Goal: Task Accomplishment & Management: Complete application form

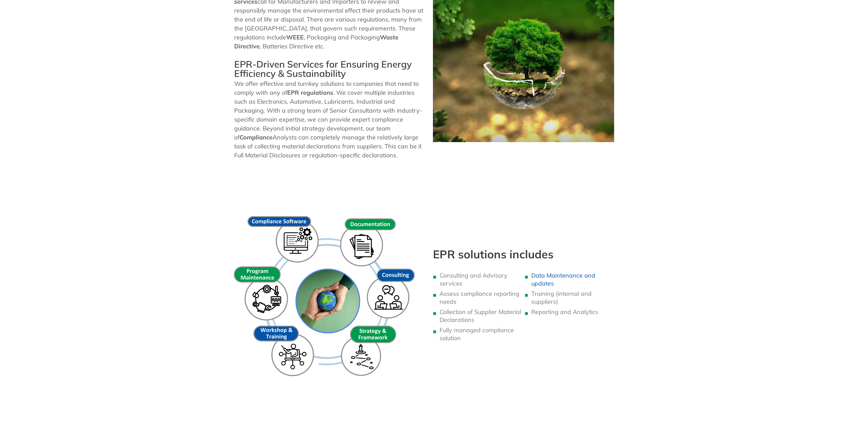
scroll to position [265, 0]
click at [470, 276] on li "Consulting and Advisory services" at bounding box center [480, 280] width 82 height 16
click at [422, 289] on img at bounding box center [326, 298] width 200 height 200
drag, startPoint x: 371, startPoint y: 236, endPoint x: 410, endPoint y: 267, distance: 49.4
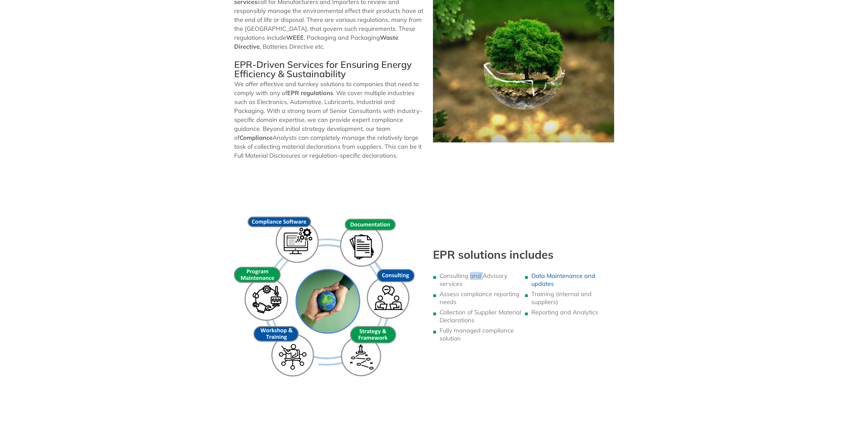
click at [371, 237] on img at bounding box center [326, 298] width 200 height 200
click at [465, 285] on li "Consulting and Advisory services" at bounding box center [480, 280] width 82 height 16
click at [468, 334] on li "Fully managed compliance solution" at bounding box center [480, 335] width 82 height 16
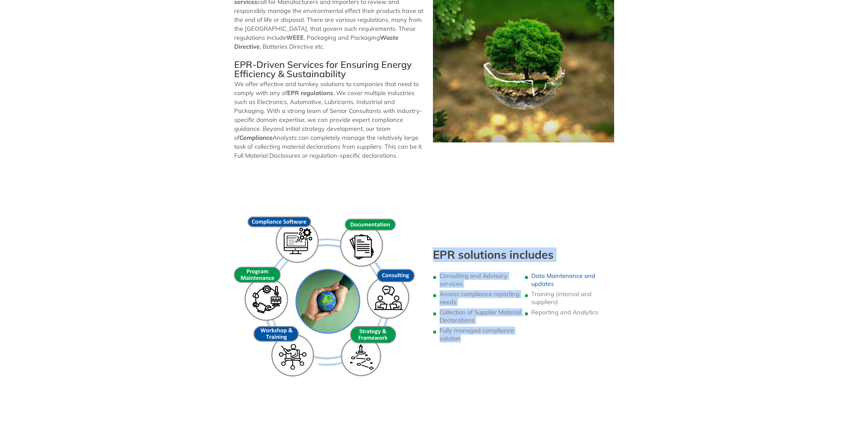
drag, startPoint x: 513, startPoint y: 340, endPoint x: 474, endPoint y: 318, distance: 45.8
click at [378, 257] on div "EPR solutions includes Consulting and Advisory services Assess compliance repor…" at bounding box center [421, 297] width 397 height 207
click at [487, 325] on ul "Consulting and Advisory services Assess compliance reporting needs Collection o…" at bounding box center [478, 307] width 85 height 71
drag, startPoint x: 455, startPoint y: 331, endPoint x: 435, endPoint y: 276, distance: 58.6
click at [436, 276] on div "Consulting and Advisory services Assess compliance reporting needs Collection o…" at bounding box center [478, 308] width 85 height 73
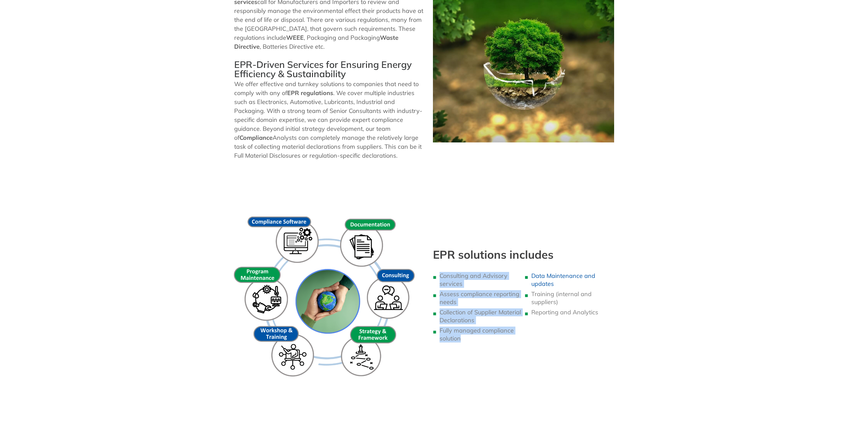
click at [488, 327] on li "Fully managed compliance solution" at bounding box center [480, 335] width 82 height 16
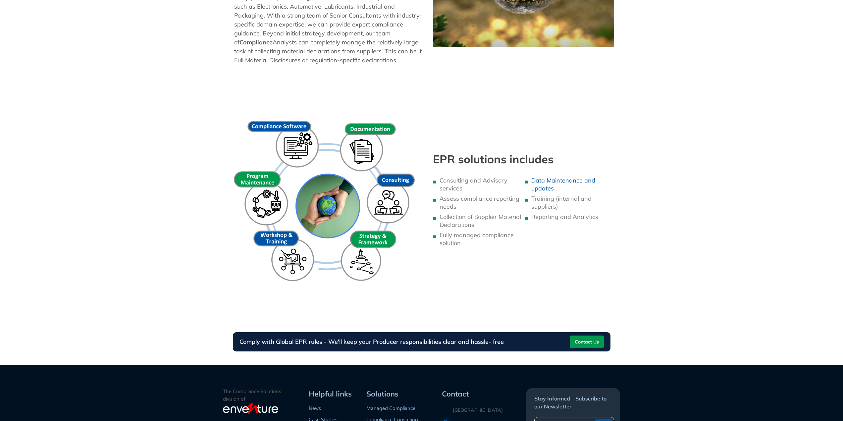
scroll to position [344, 0]
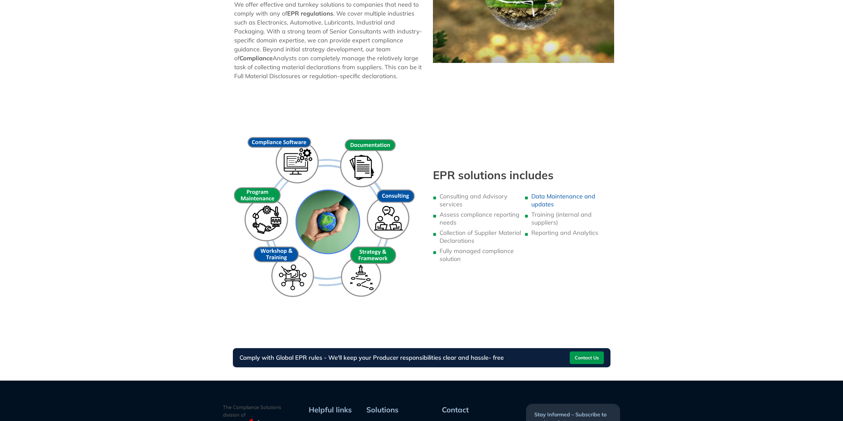
click at [689, 342] on div "EPR Services Ensure EPR requirements are met efficiently Talk to an Expert Home…" at bounding box center [421, 33] width 843 height 696
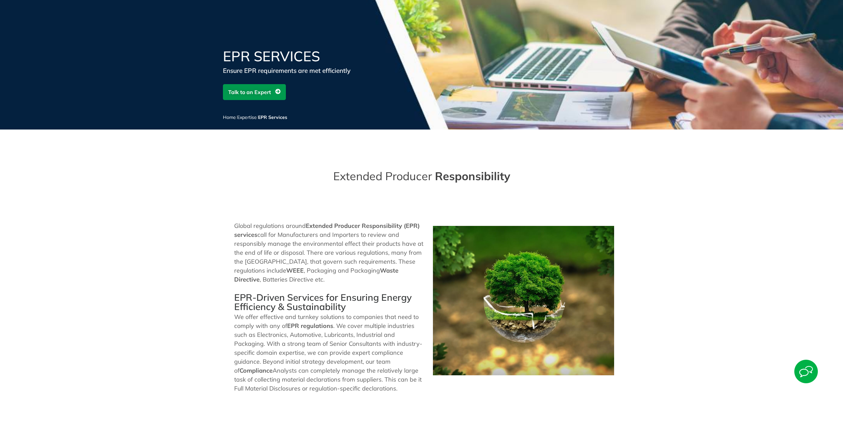
scroll to position [0, 0]
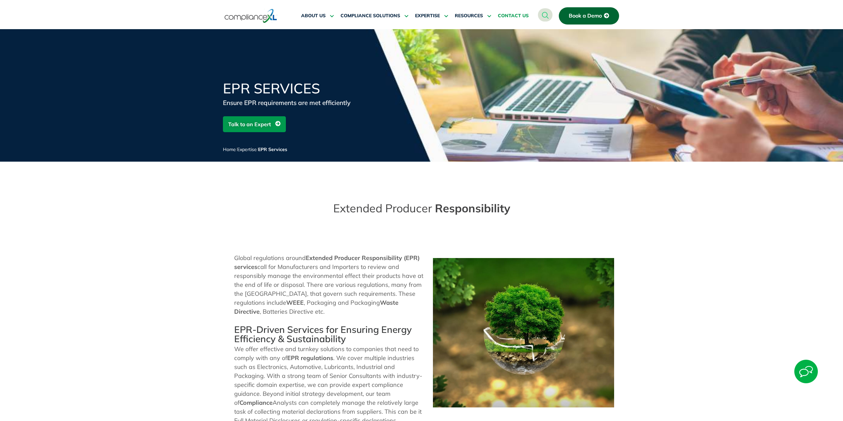
click at [513, 18] on span "CONTACT US" at bounding box center [513, 16] width 31 height 6
click at [252, 123] on span "Talk to an Expert" at bounding box center [249, 124] width 43 height 13
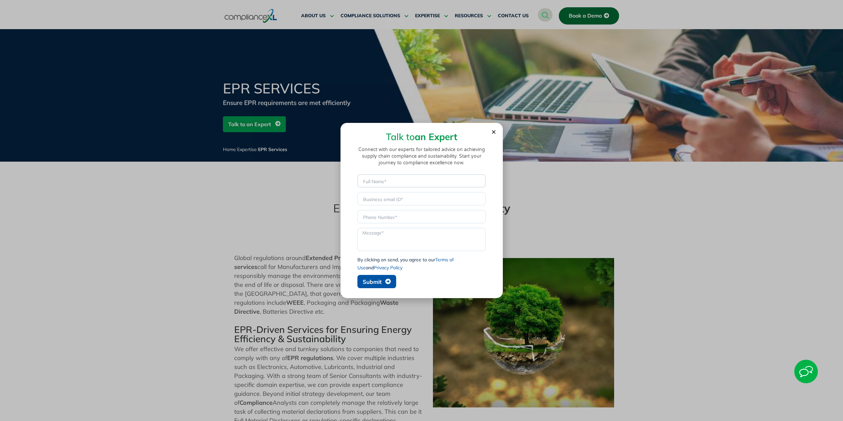
click at [385, 179] on input "Name" at bounding box center [421, 180] width 128 height 13
type input "[PERSON_NAME]"
type input "[EMAIL_ADDRESS][DOMAIN_NAME]"
type input "5023163400"
drag, startPoint x: 448, startPoint y: 203, endPoint x: 331, endPoint y: 201, distance: 117.6
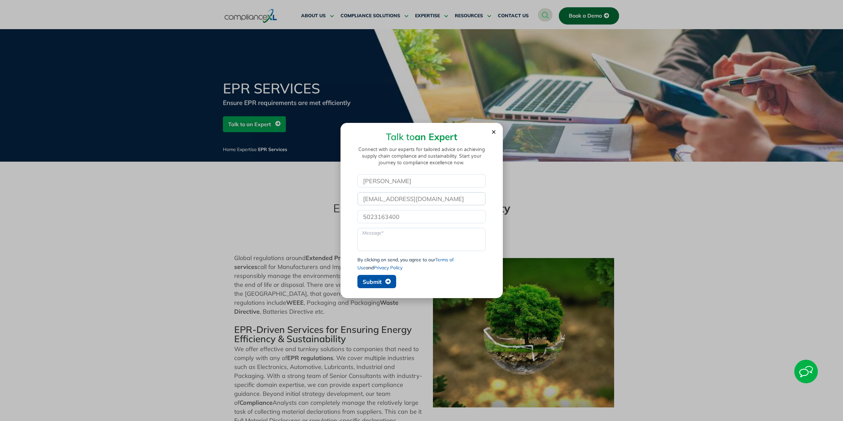
click at [331, 201] on div "Talk to an Expert Connect with our experts for tailored advice on achieving sup…" at bounding box center [421, 210] width 843 height 421
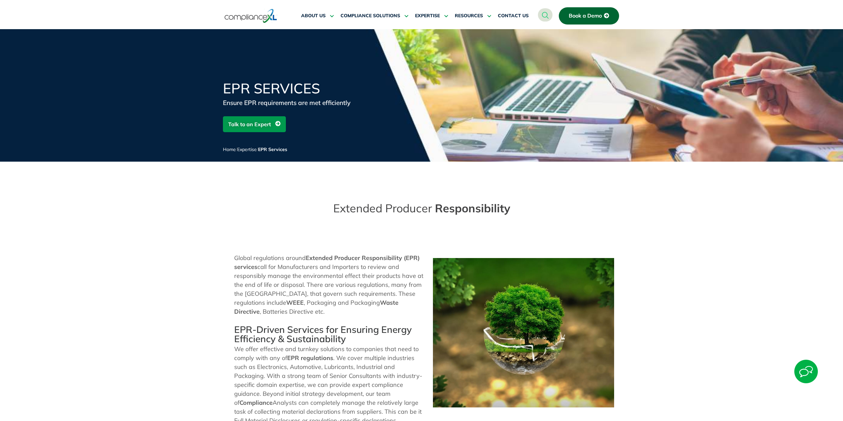
click at [260, 127] on span "Talk to an Expert" at bounding box center [249, 124] width 43 height 13
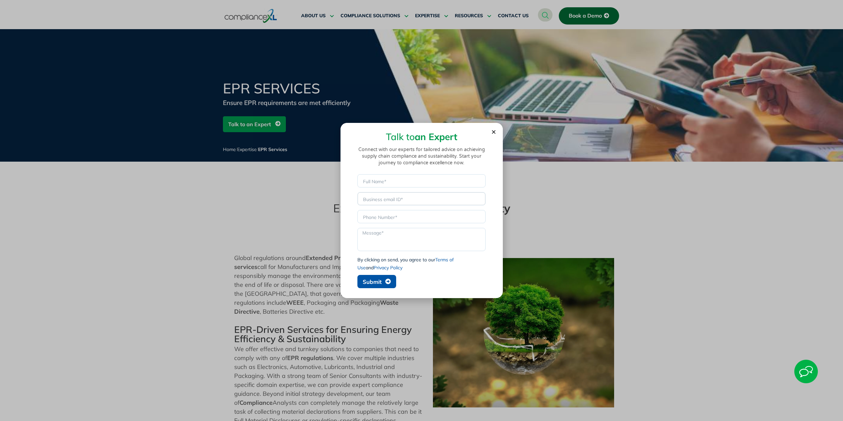
click at [391, 200] on input "Email" at bounding box center [421, 198] width 128 height 13
type input "[EMAIL_ADDRESS][DOMAIN_NAME]"
type input "[PERSON_NAME]"
type input "5023163400"
drag, startPoint x: 410, startPoint y: 214, endPoint x: 342, endPoint y: 213, distance: 68.6
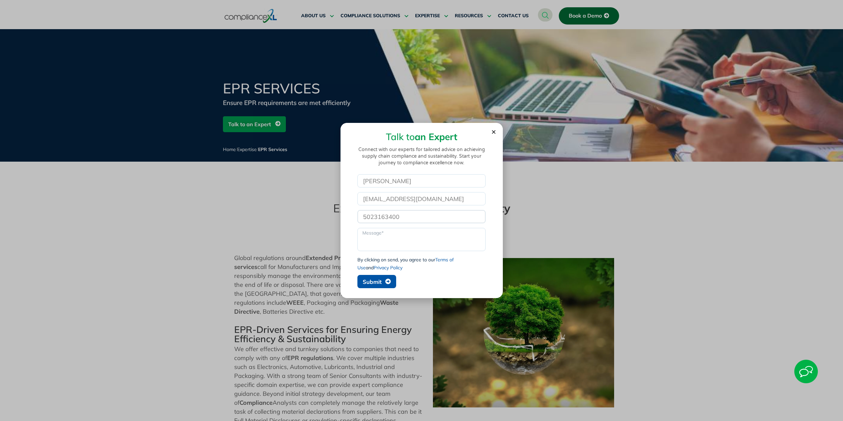
click at [342, 213] on section "Talk to an Expert Connect with our experts for tailored advice on achieving sup…" at bounding box center [421, 207] width 162 height 169
click at [389, 234] on textarea "Message" at bounding box center [421, 239] width 128 height 23
click at [394, 215] on input "Phone" at bounding box center [421, 216] width 128 height 13
type input "5023163400"
click at [399, 239] on textarea "Message" at bounding box center [421, 239] width 128 height 23
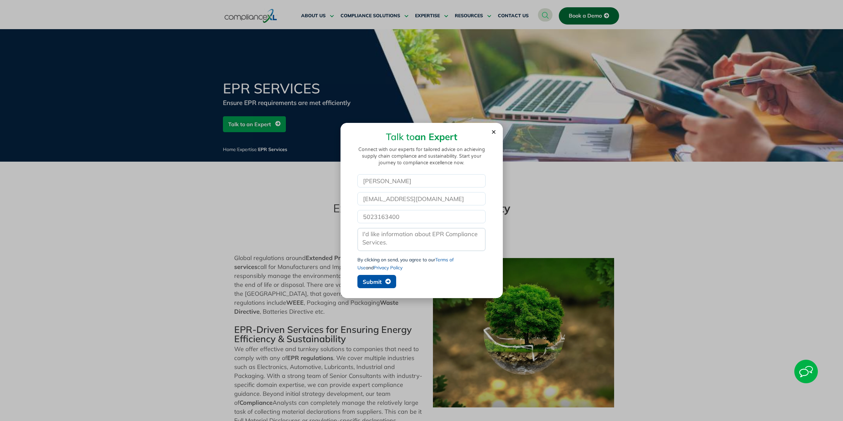
type textarea "I'd like information about EPR Compliance Services."
click at [384, 280] on span "Submit" at bounding box center [377, 282] width 28 height 6
click at [432, 201] on input "[EMAIL_ADDRESS][DOMAIN_NAME]" at bounding box center [421, 198] width 128 height 13
click at [426, 200] on input "[EMAIL_ADDRESS][DOMAIN_NAME]" at bounding box center [421, 198] width 128 height 13
drag, startPoint x: 434, startPoint y: 200, endPoint x: 355, endPoint y: 195, distance: 78.3
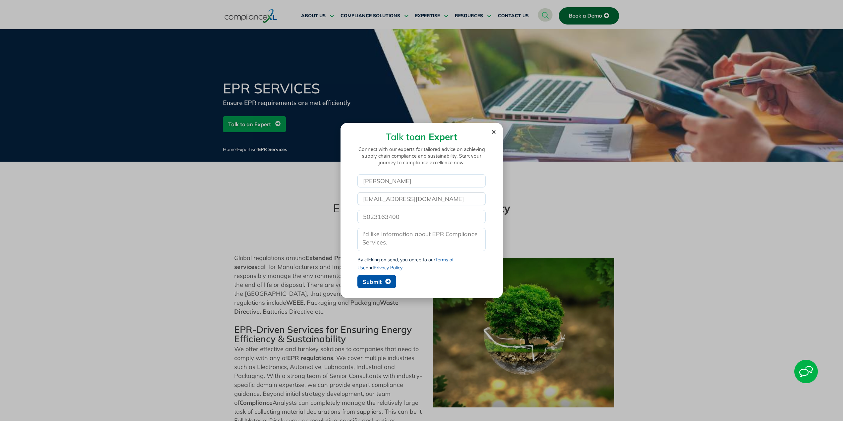
click at [355, 195] on div "Name [PERSON_NAME] Email [EMAIL_ADDRESS][DOMAIN_NAME] Phone 5023163400 Message …" at bounding box center [421, 232] width 142 height 117
click at [388, 197] on input "[EMAIL_ADDRESS][DOMAIN_NAME]" at bounding box center [421, 198] width 128 height 13
click at [429, 197] on input "[EMAIL_ADDRESS][DOMAIN_NAME]" at bounding box center [421, 198] width 128 height 13
drag, startPoint x: 450, startPoint y: 199, endPoint x: 340, endPoint y: 199, distance: 110.3
click at [340, 199] on section "Talk to an Expert Connect with our experts for tailored advice on achieving sup…" at bounding box center [421, 207] width 162 height 169
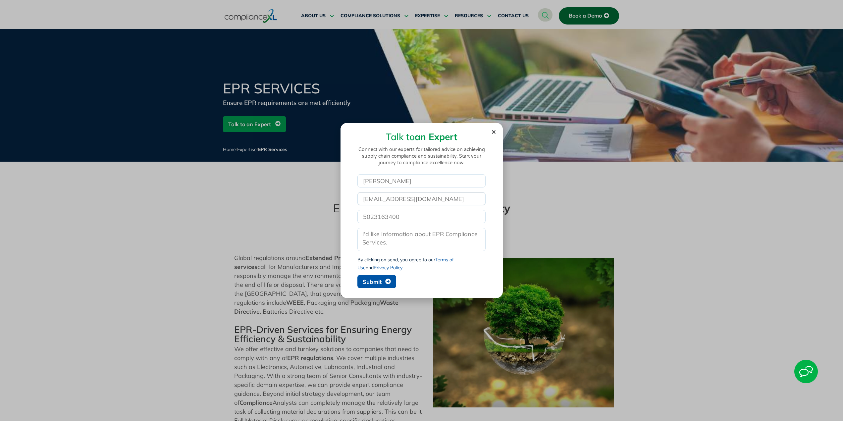
click at [378, 198] on input "[EMAIL_ADDRESS][DOMAIN_NAME]" at bounding box center [421, 198] width 128 height 13
click at [439, 200] on input "[EMAIL_ADDRESS][DOMAIN_NAME]" at bounding box center [421, 198] width 128 height 13
click at [427, 197] on input "[EMAIL_ADDRESS][DOMAIN_NAME]" at bounding box center [421, 198] width 128 height 13
drag, startPoint x: 432, startPoint y: 198, endPoint x: 353, endPoint y: 197, distance: 79.2
click at [353, 197] on div "Name [PERSON_NAME] Email [EMAIL_ADDRESS][DOMAIN_NAME] Phone 5023163400 Message …" at bounding box center [421, 232] width 142 height 117
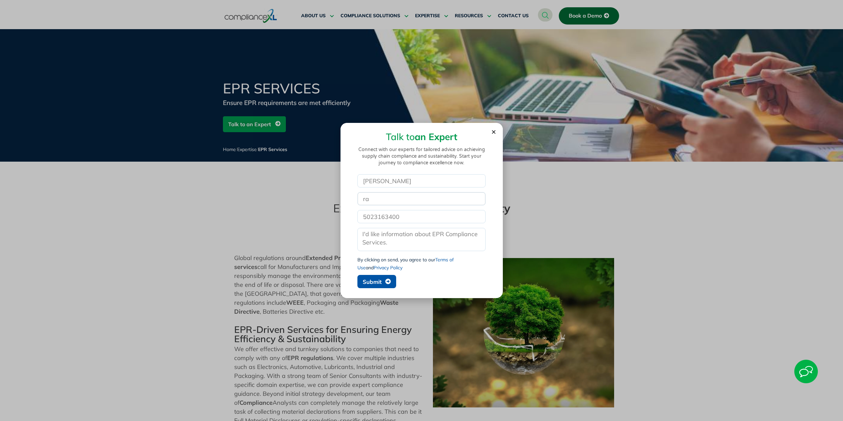
type input "r"
click at [409, 199] on input "[PERSON_NAME][EMAIL_ADDRESS][DOMAIN_NAME]" at bounding box center [421, 198] width 128 height 13
click at [473, 199] on input "[PERSON_NAME][EMAIL_ADDRESS][DOMAIN_NAME]" at bounding box center [421, 198] width 128 height 13
type input "[PERSON_NAME][EMAIL_ADDRESS][DOMAIN_NAME]"
click at [460, 222] on input "5023163400" at bounding box center [421, 216] width 128 height 13
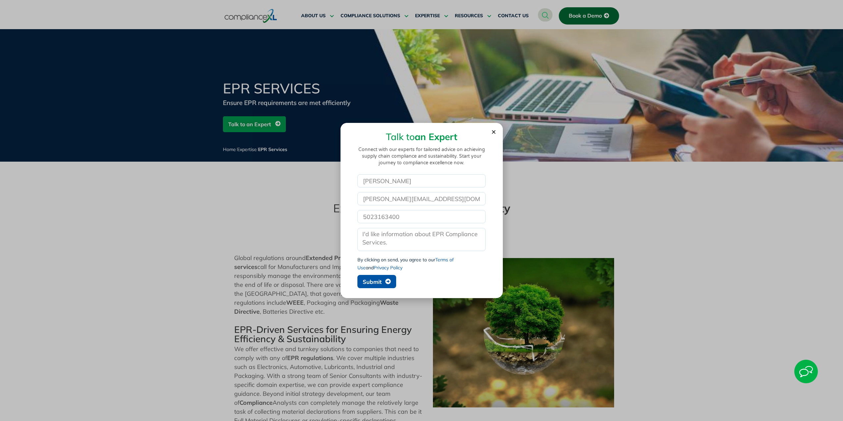
click at [479, 275] on div "Name [PERSON_NAME] Email [PERSON_NAME][EMAIL_ADDRESS][DOMAIN_NAME] Phone 502316…" at bounding box center [421, 232] width 131 height 117
click at [377, 279] on span "Submit" at bounding box center [372, 282] width 19 height 6
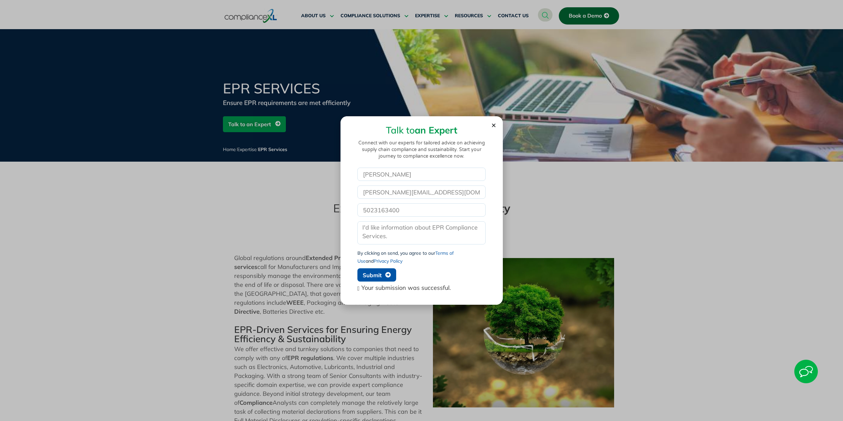
click at [493, 124] on icon "Close" at bounding box center [493, 125] width 5 height 5
